Goal: Transaction & Acquisition: Purchase product/service

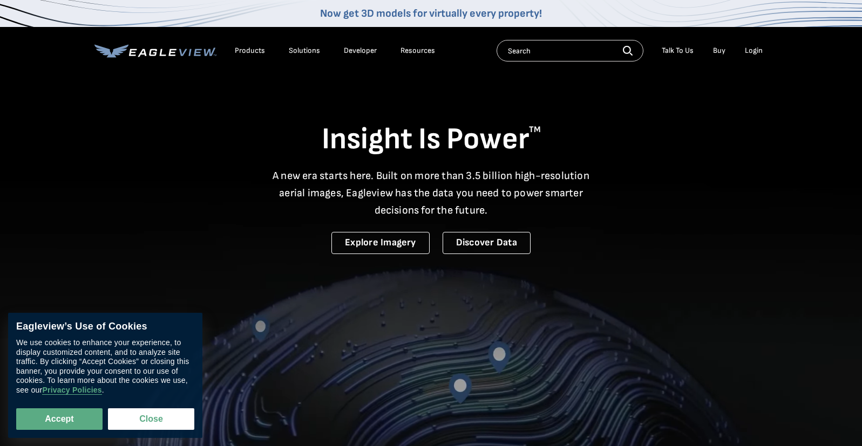
click at [752, 49] on div "Login" at bounding box center [754, 51] width 18 height 10
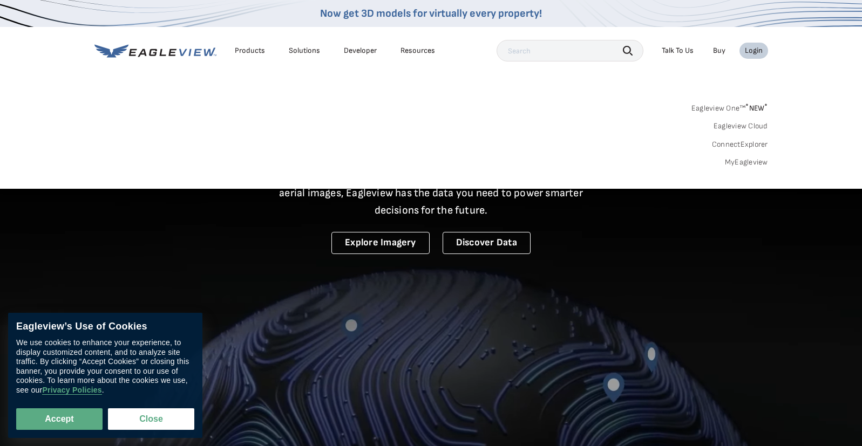
click at [753, 47] on div "Login" at bounding box center [754, 51] width 18 height 10
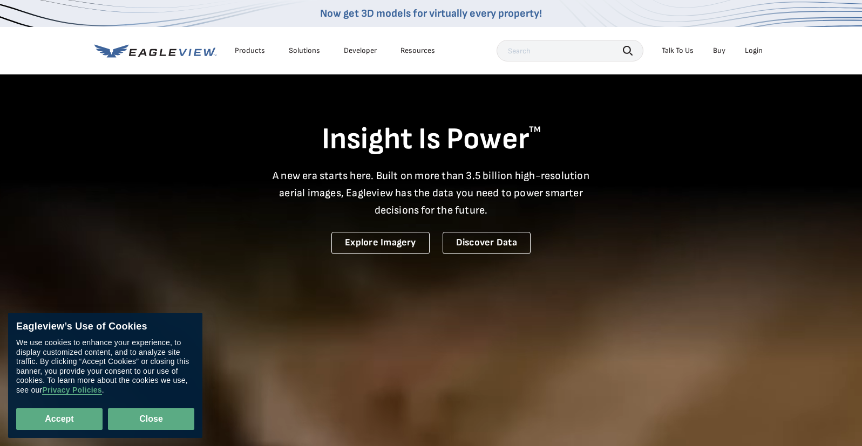
click at [132, 419] on button "Close" at bounding box center [151, 420] width 86 height 22
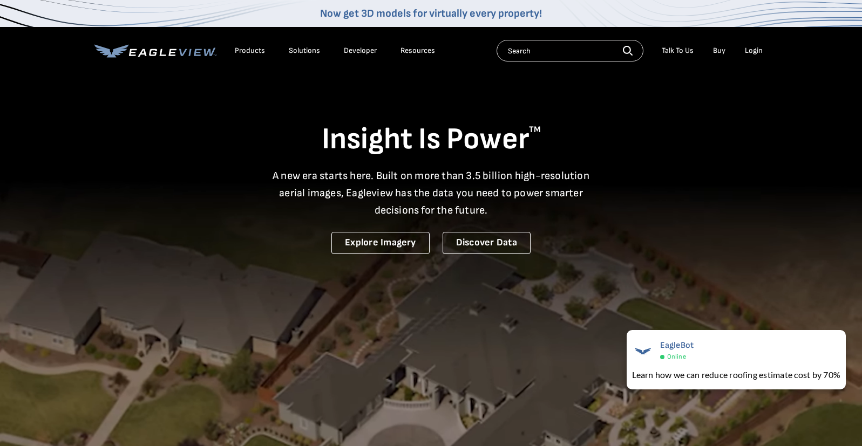
click at [750, 50] on div "Login" at bounding box center [754, 51] width 18 height 10
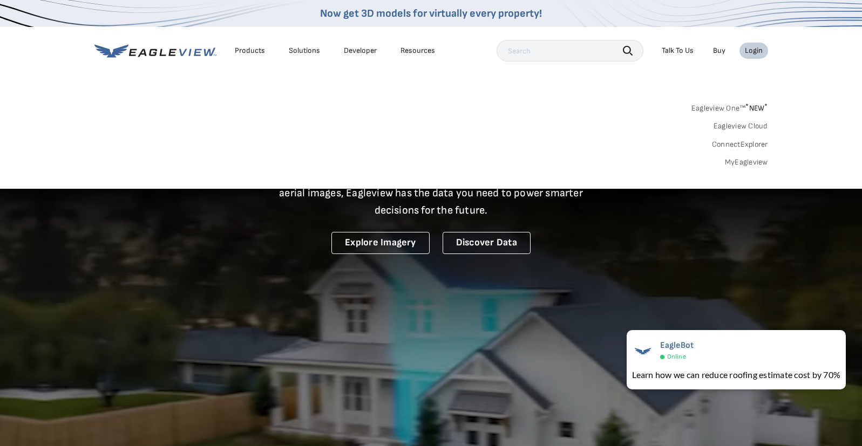
click at [741, 161] on link "MyEagleview" at bounding box center [746, 163] width 43 height 10
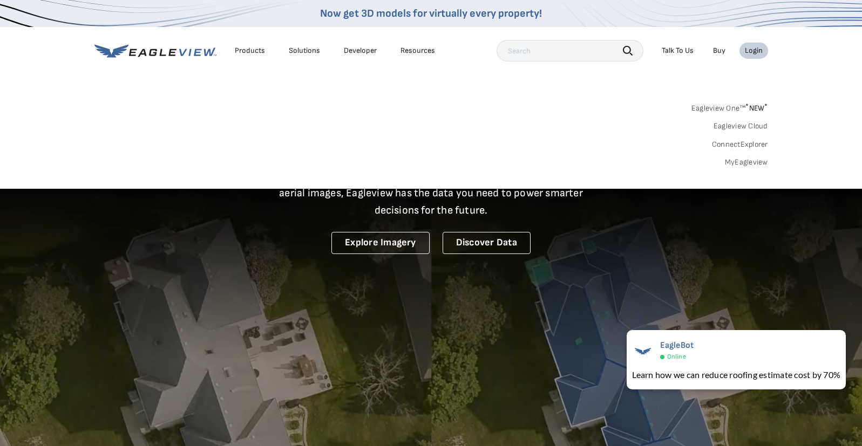
click at [342, 173] on div "Search Products Our Product Areas Imagery 1-Inch GSD Aerial Imagery *" at bounding box center [431, 137] width 862 height 101
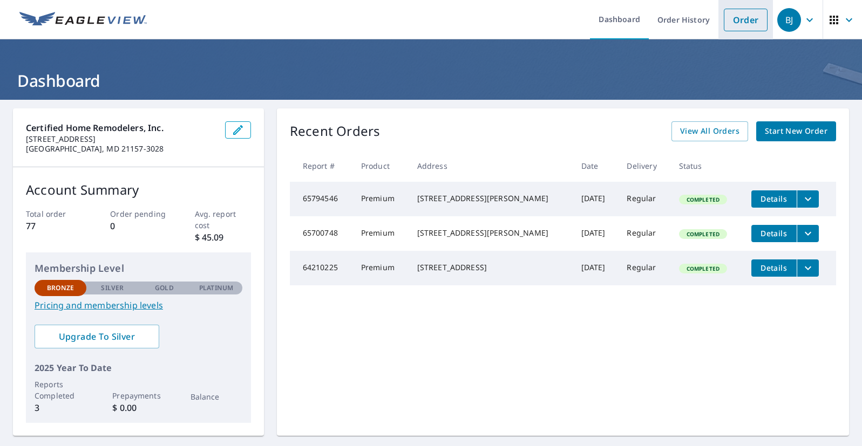
click at [751, 18] on link "Order" at bounding box center [746, 20] width 44 height 23
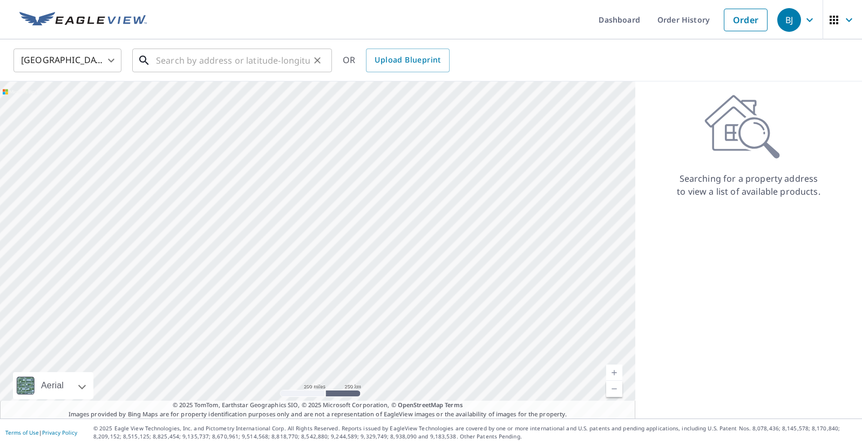
click at [175, 60] on input "text" at bounding box center [233, 60] width 154 height 30
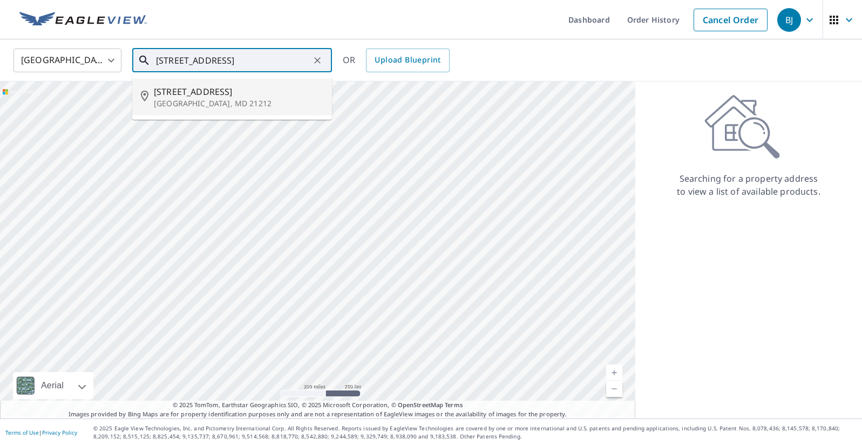
click at [184, 105] on p "[GEOGRAPHIC_DATA], MD 21212" at bounding box center [238, 103] width 169 height 11
type input "[STREET_ADDRESS]"
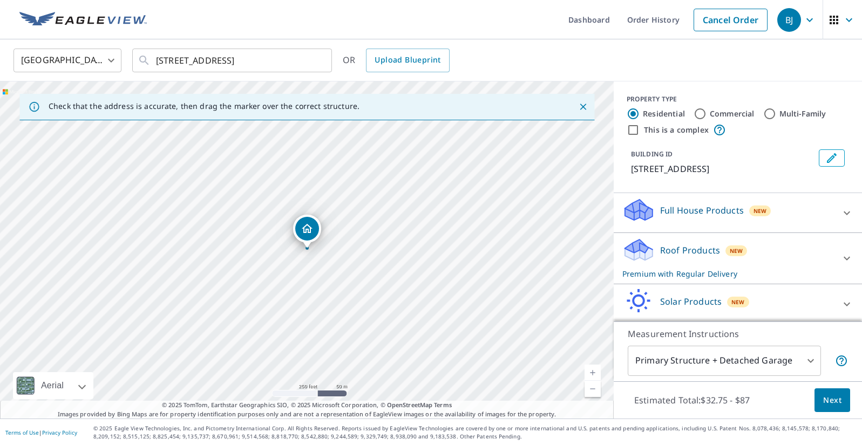
click at [583, 105] on icon "Close" at bounding box center [583, 107] width 6 height 6
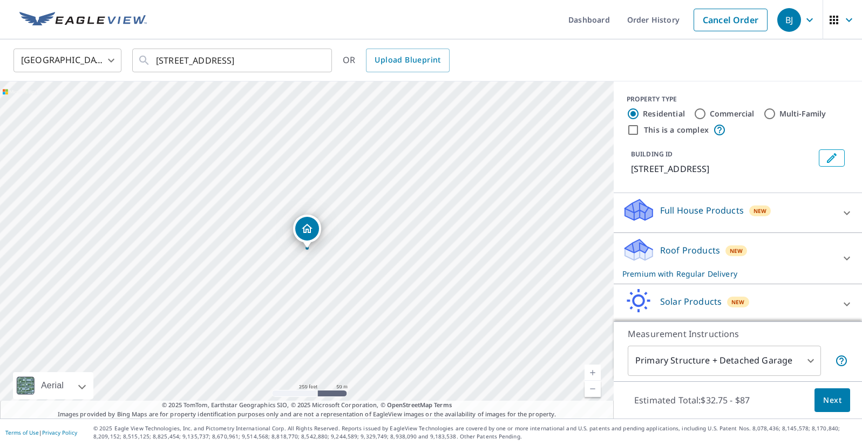
click at [593, 372] on link "Current Level 17, Zoom In" at bounding box center [592, 373] width 16 height 16
click at [593, 372] on link "Current Level 18, Zoom In" at bounding box center [592, 373] width 16 height 16
click at [593, 372] on link "Current Level 20, Zoom In Disabled" at bounding box center [592, 373] width 16 height 16
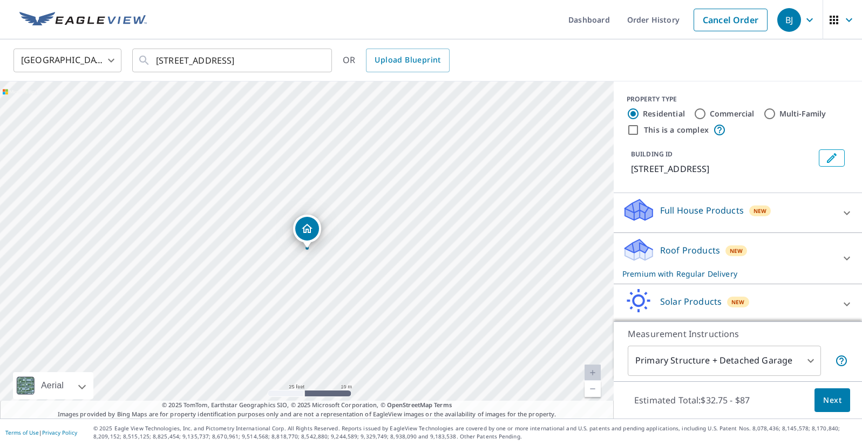
click at [592, 370] on link "Current Level 20, Zoom In Disabled" at bounding box center [592, 373] width 16 height 16
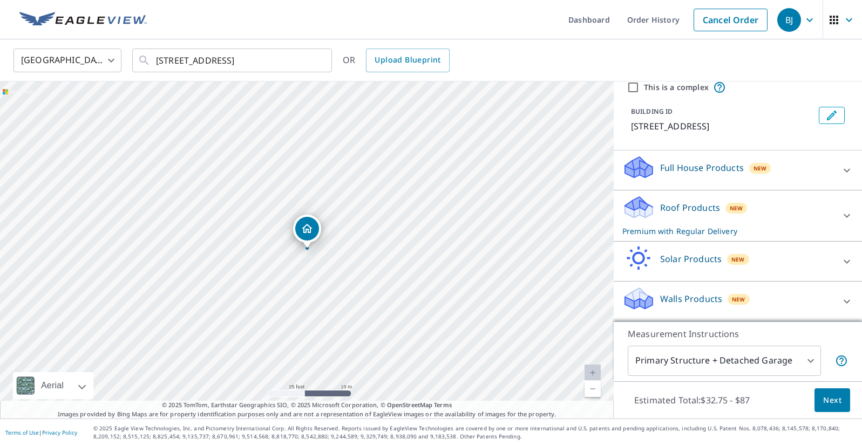
scroll to position [42, 0]
click at [848, 214] on icon at bounding box center [846, 216] width 13 height 13
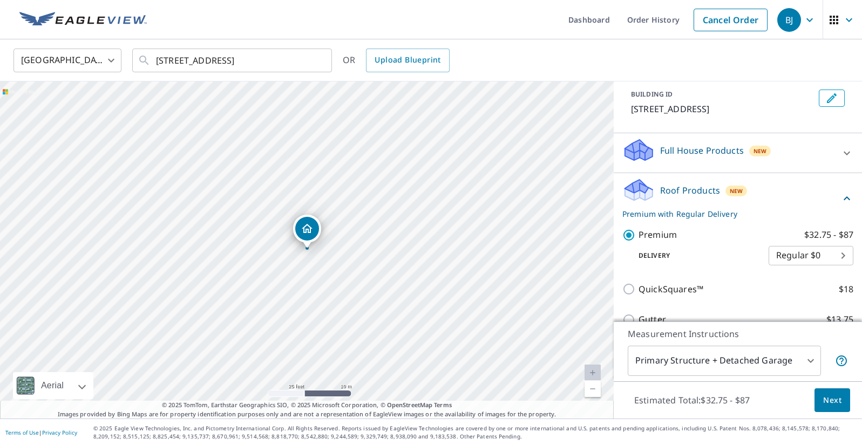
scroll to position [36, 0]
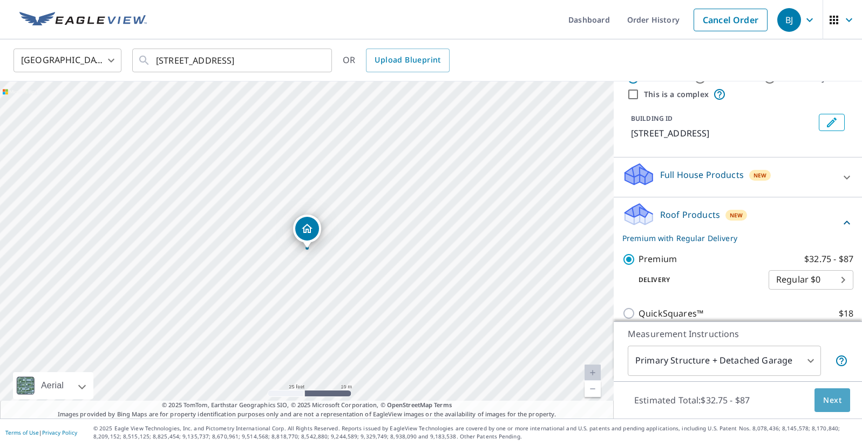
click at [836, 397] on span "Next" at bounding box center [832, 400] width 18 height 13
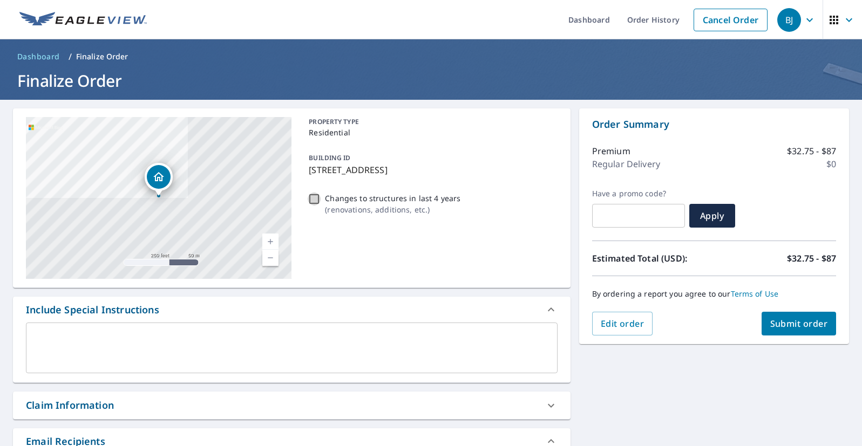
click at [315, 199] on input "Changes to structures in last 4 years ( renovations, additions, etc. )" at bounding box center [314, 199] width 13 height 13
checkbox input "true"
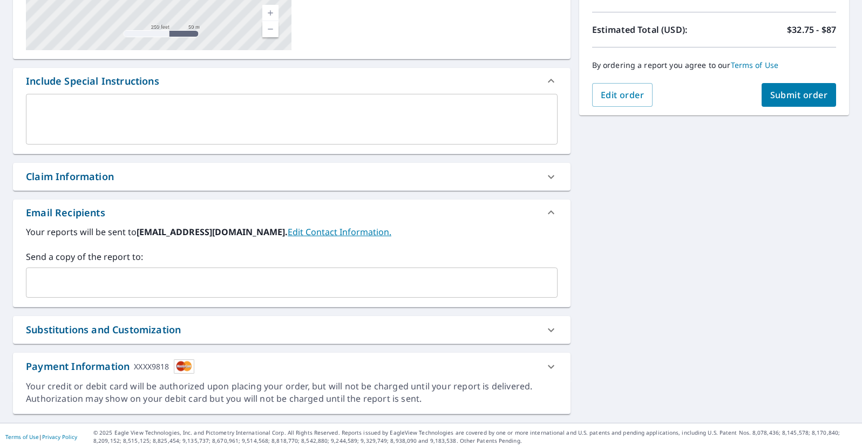
scroll to position [233, 0]
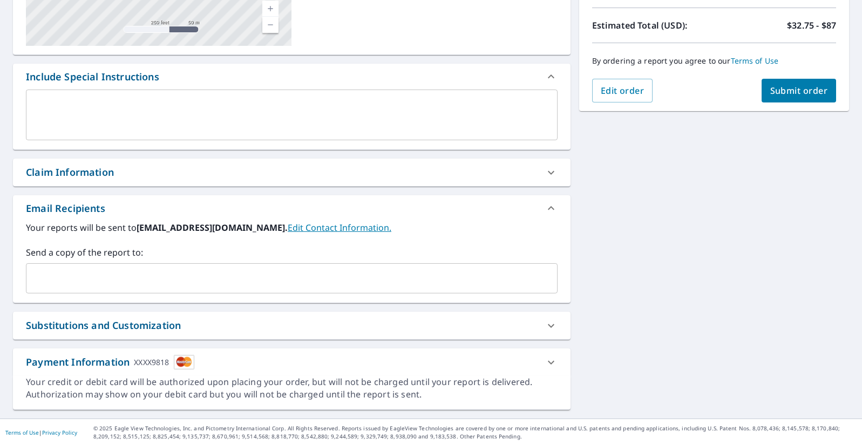
click at [73, 275] on input "text" at bounding box center [284, 278] width 506 height 21
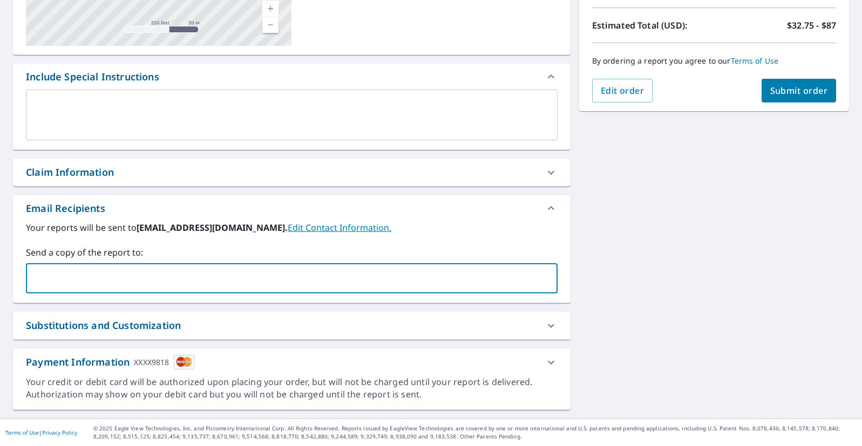
type input "[EMAIL_ADDRESS][DOMAIN_NAME]"
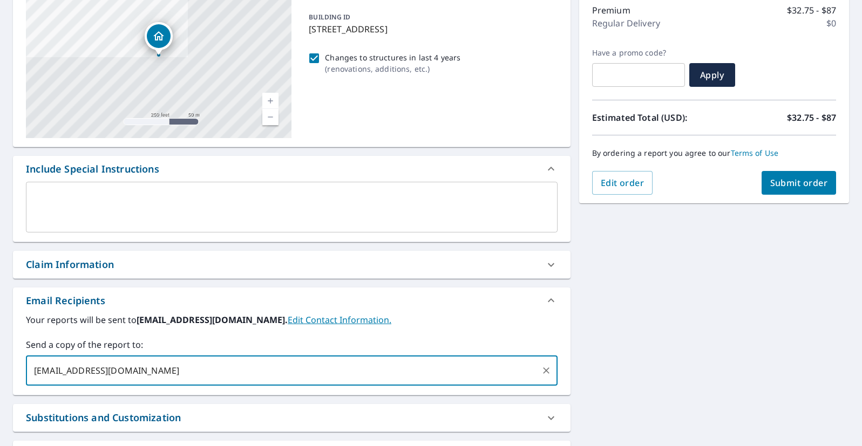
scroll to position [138, 0]
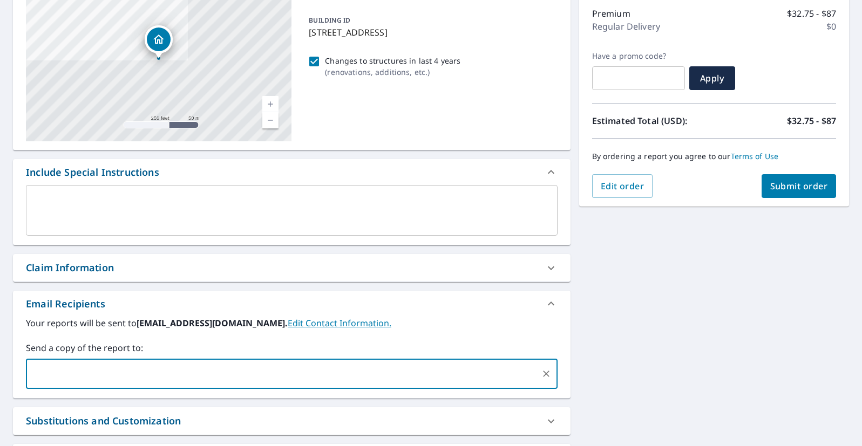
click at [75, 199] on textarea at bounding box center [291, 210] width 516 height 31
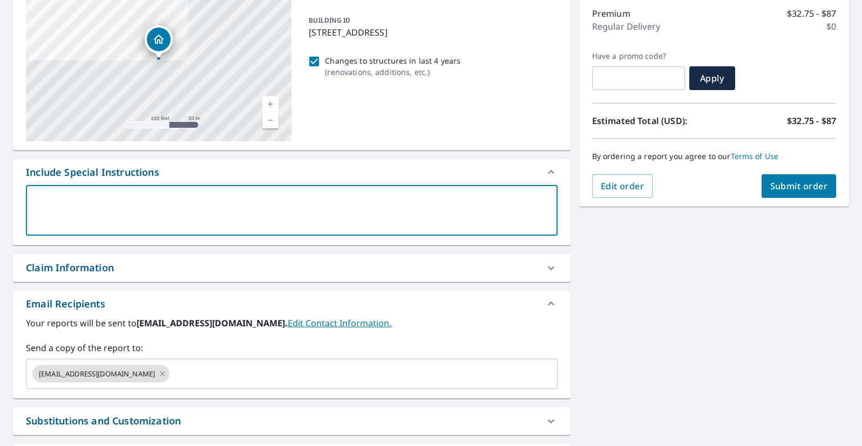
type textarea "N"
type textarea "x"
type textarea "M"
type textarea "x"
type textarea "MA"
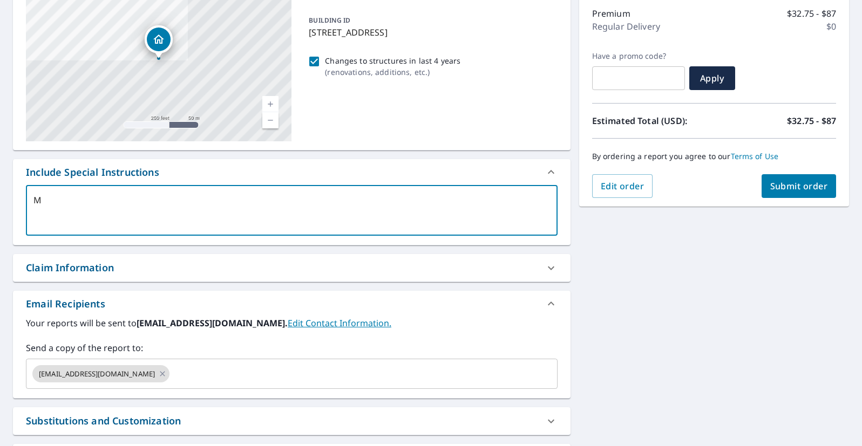
type textarea "x"
type textarea "MAi"
type textarea "x"
type textarea "MAin"
type textarea "x"
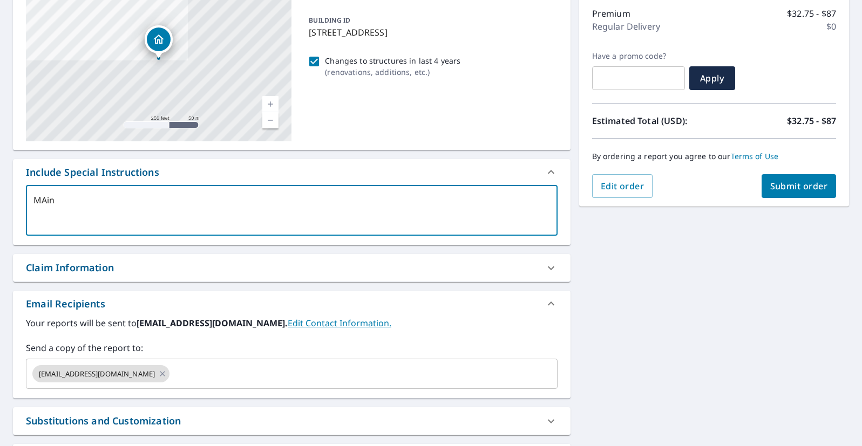
type textarea "MAin"
type textarea "x"
type textarea "MAin"
type textarea "x"
type textarea "MAi"
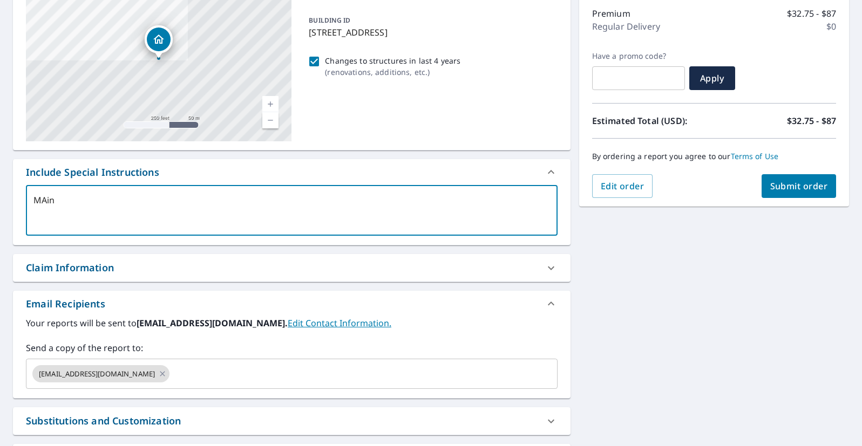
type textarea "x"
type textarea "MA"
type textarea "x"
type textarea "M"
type textarea "x"
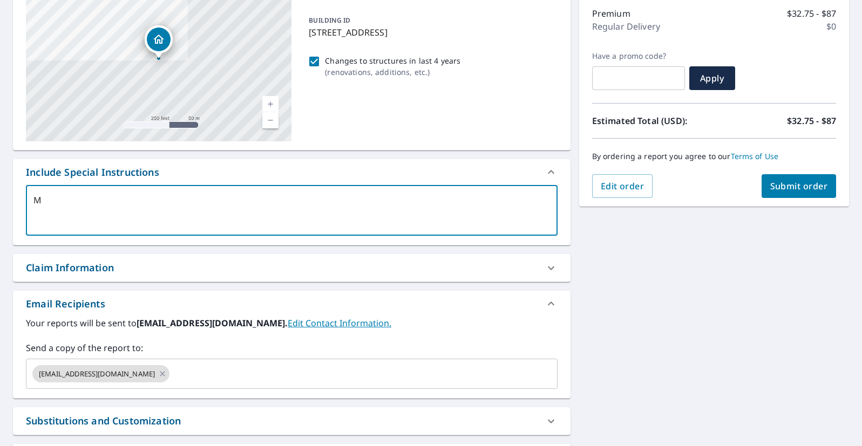
type textarea "Mi"
type textarea "x"
type textarea "M"
type textarea "x"
type textarea "Ma"
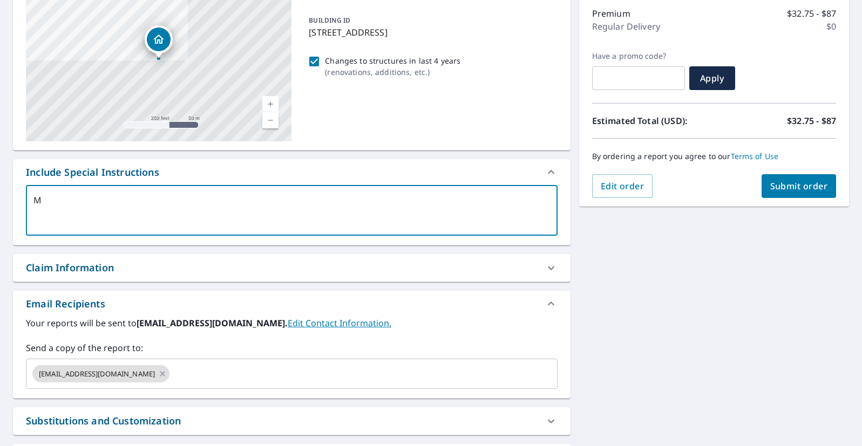
type textarea "x"
type textarea "Mai"
type textarea "x"
type textarea "Main"
type textarea "x"
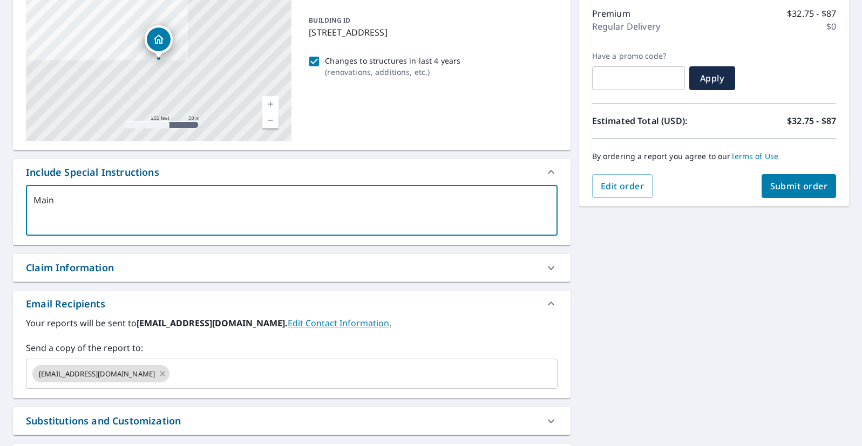
type textarea "Main"
type textarea "x"
type textarea "Main H"
type textarea "x"
type textarea "Main Ho"
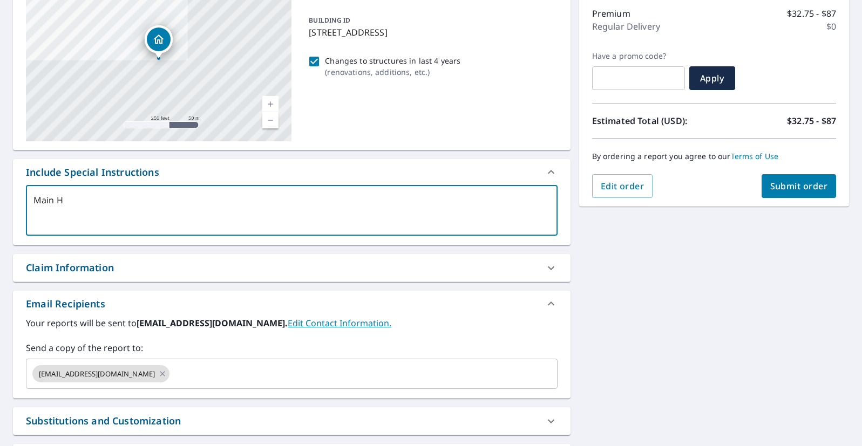
type textarea "x"
type textarea "Main Hou"
type textarea "x"
type textarea "Main Hous"
type textarea "x"
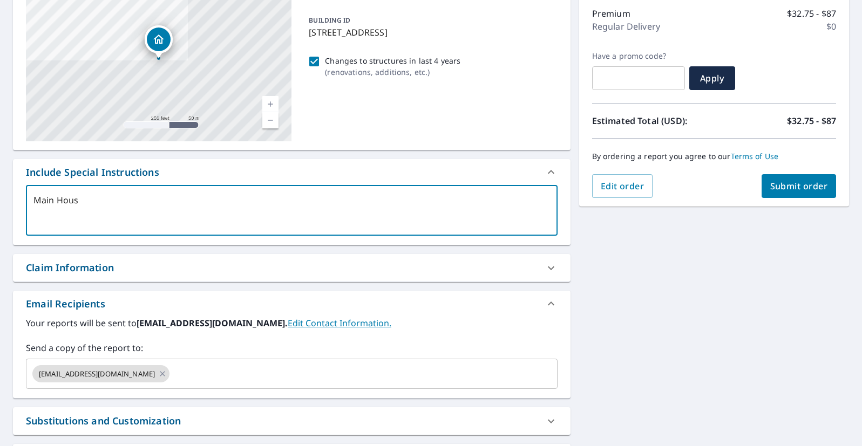
type textarea "[GEOGRAPHIC_DATA]"
type textarea "x"
type textarea "[GEOGRAPHIC_DATA]"
type textarea "x"
type textarea "Main House r"
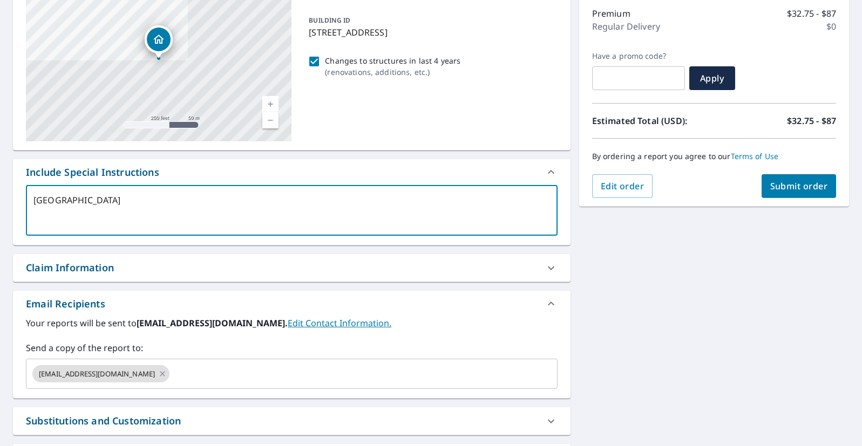
type textarea "x"
type textarea "Main House ro"
type textarea "x"
type textarea "Main House roo"
type textarea "x"
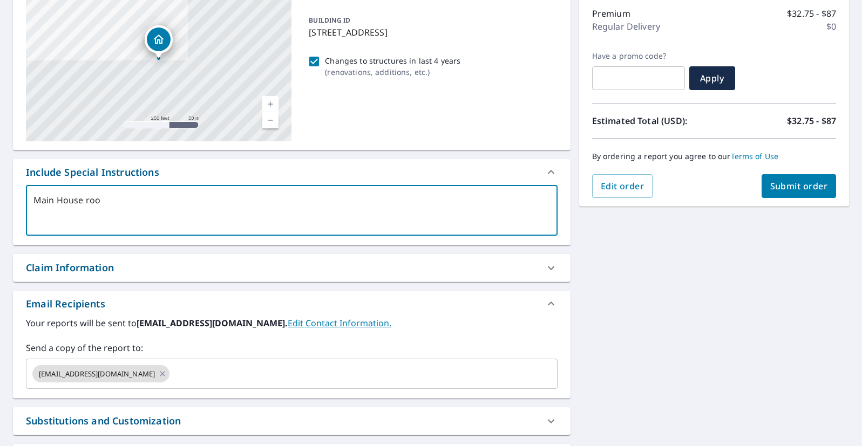
type textarea "Main House roof"
type textarea "x"
type textarea "Main House roof"
type textarea "x"
type textarea "Main House roof d"
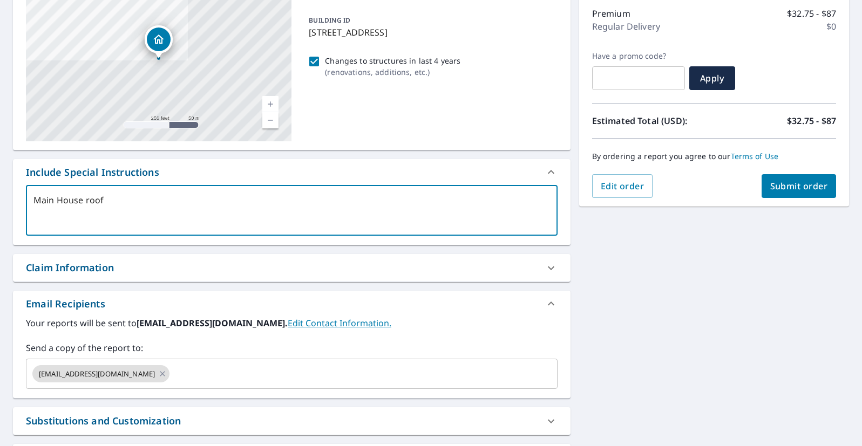
type textarea "x"
type textarea "Main House roof de"
type textarea "x"
type textarea "Main House roof det"
type textarea "x"
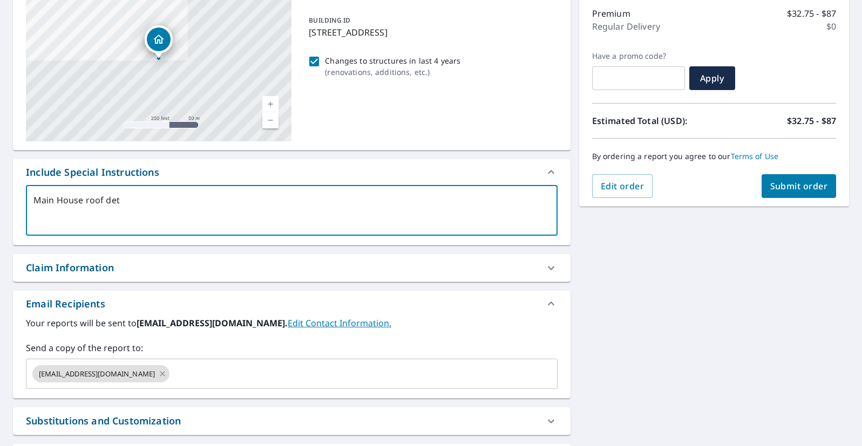
type textarea "Main House roof deta"
type textarea "x"
type textarea "Main House roof detai"
type textarea "x"
type textarea "Main House roof detail"
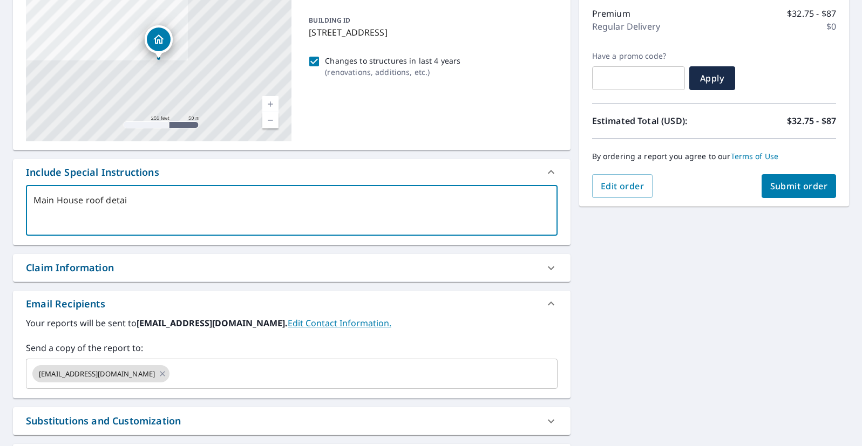
type textarea "x"
type textarea "Main House roof details"
type textarea "x"
type textarea "Main House roof details."
type textarea "x"
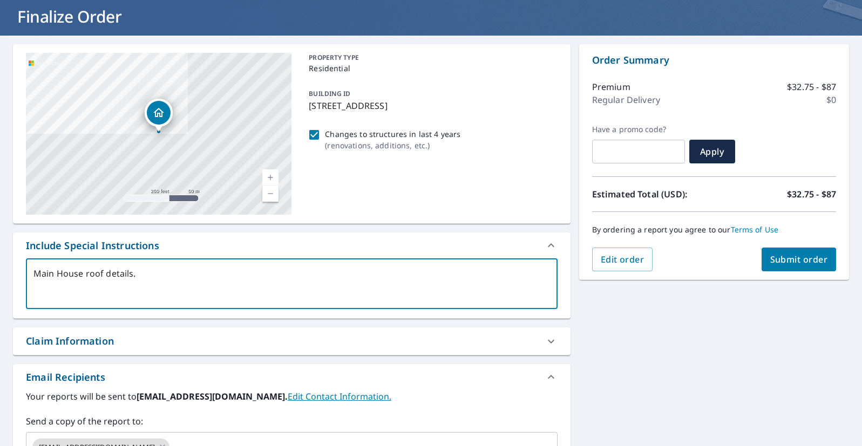
scroll to position [37, 0]
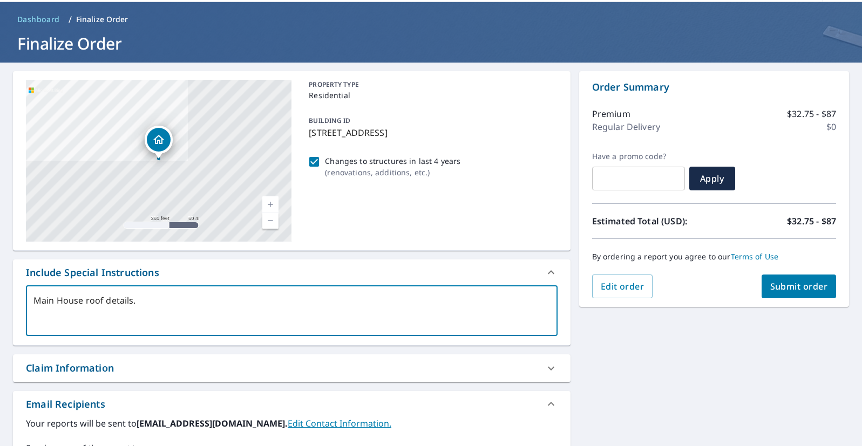
type textarea "Main House roof details."
click at [821, 291] on span "Submit order" at bounding box center [799, 287] width 58 height 12
type textarea "x"
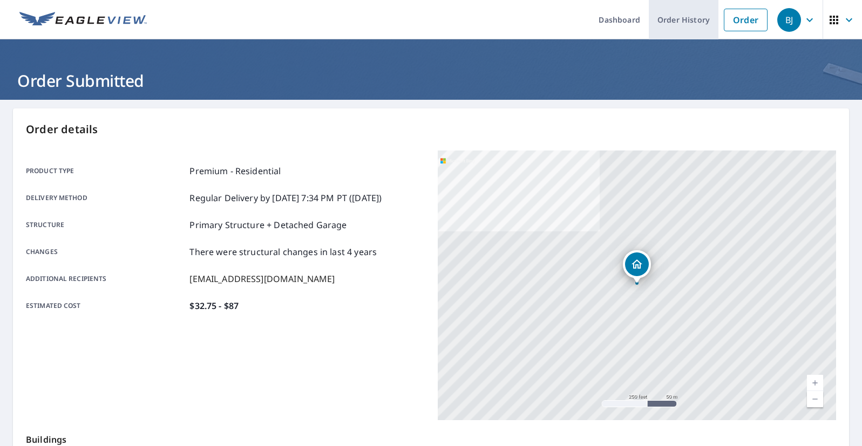
click at [691, 21] on link "Order History" at bounding box center [684, 19] width 70 height 39
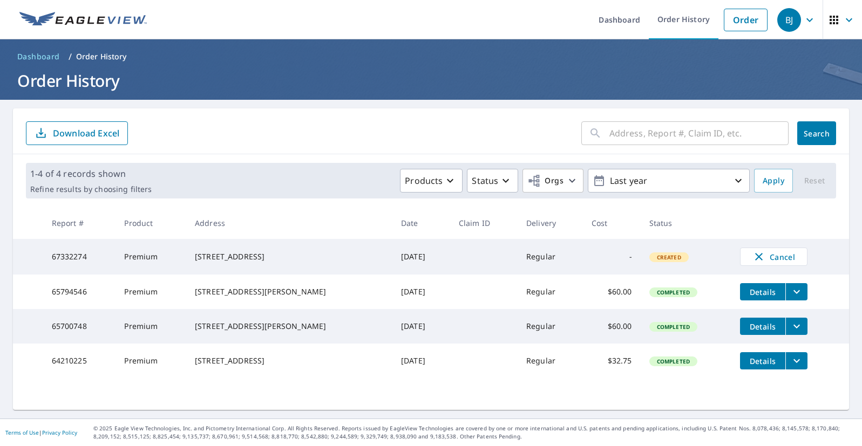
click at [851, 18] on icon "button" at bounding box center [849, 20] width 6 height 4
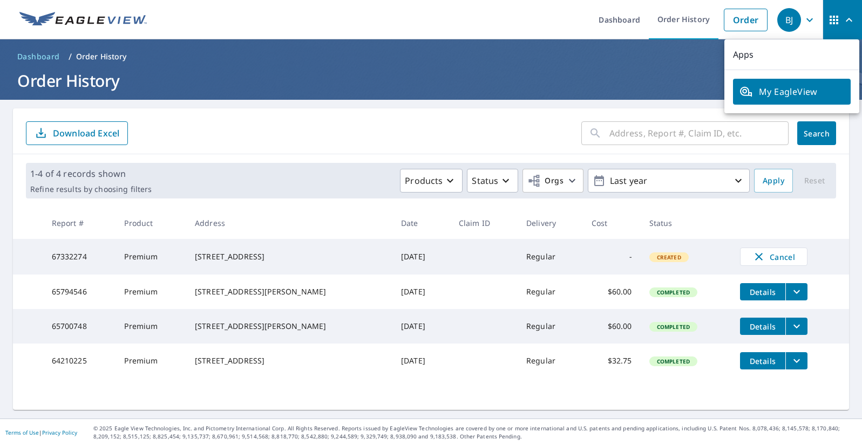
click at [811, 18] on icon "button" at bounding box center [809, 19] width 13 height 13
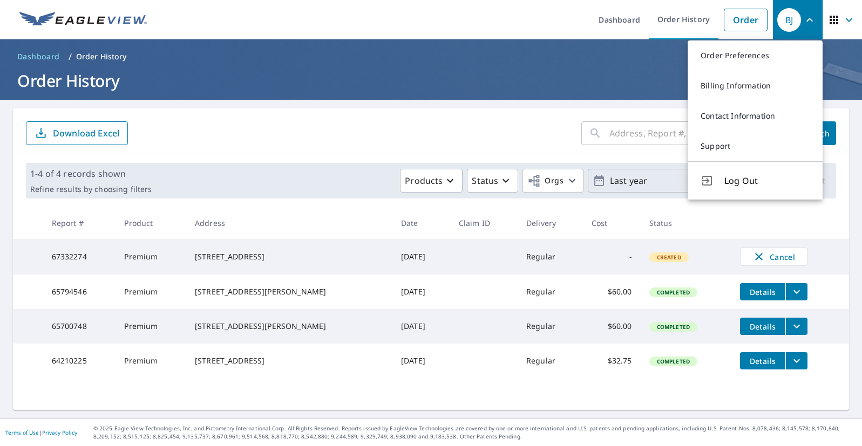
click at [737, 176] on span "Log Out" at bounding box center [766, 180] width 85 height 13
